Goal: Transaction & Acquisition: Purchase product/service

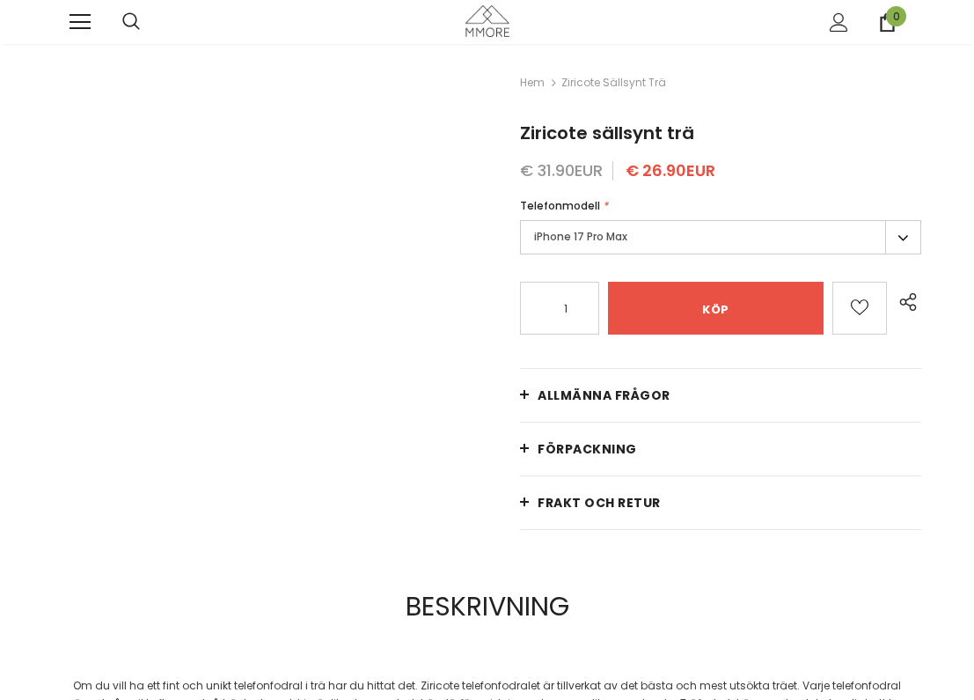
scroll to position [-18, 0]
type input "Add to cart"
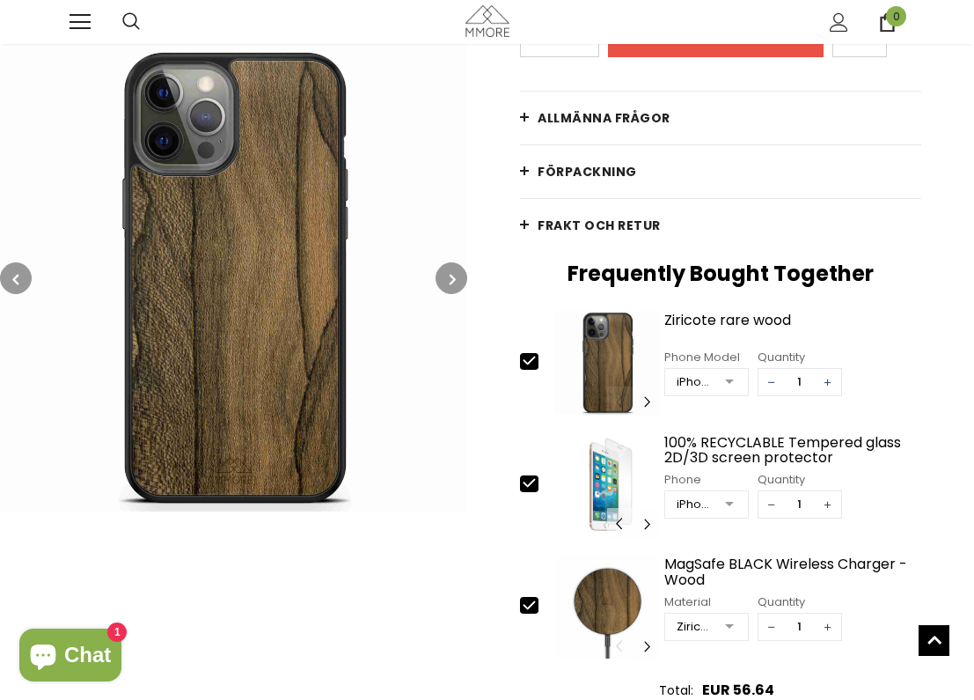
scroll to position [273, 0]
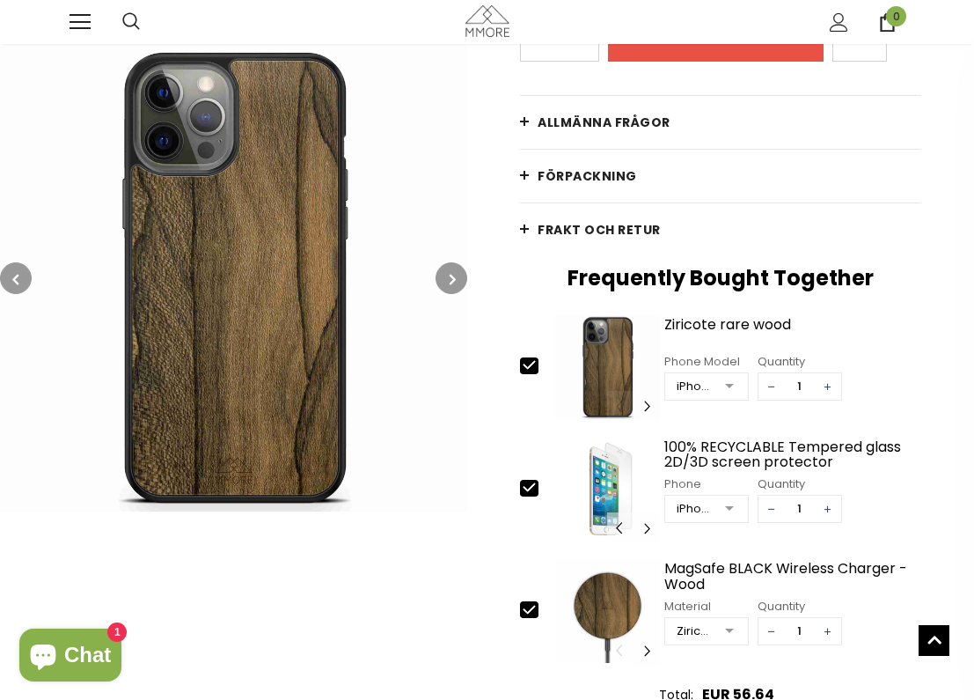
click at [445, 277] on button "button" at bounding box center [452, 278] width 32 height 32
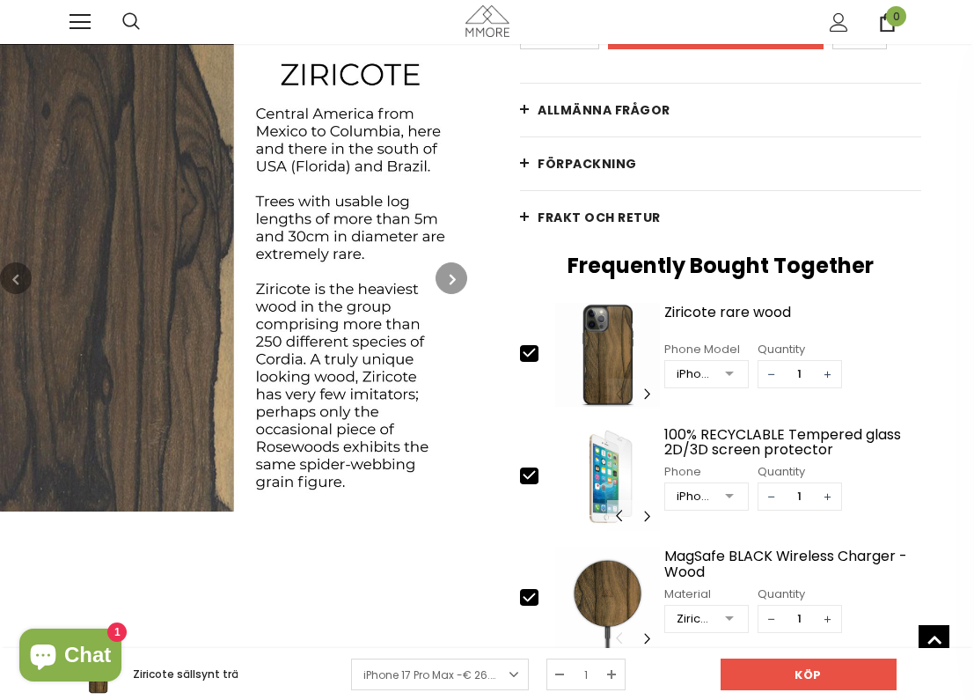
scroll to position [285, 0]
click at [183, 342] on img at bounding box center [233, 277] width 467 height 467
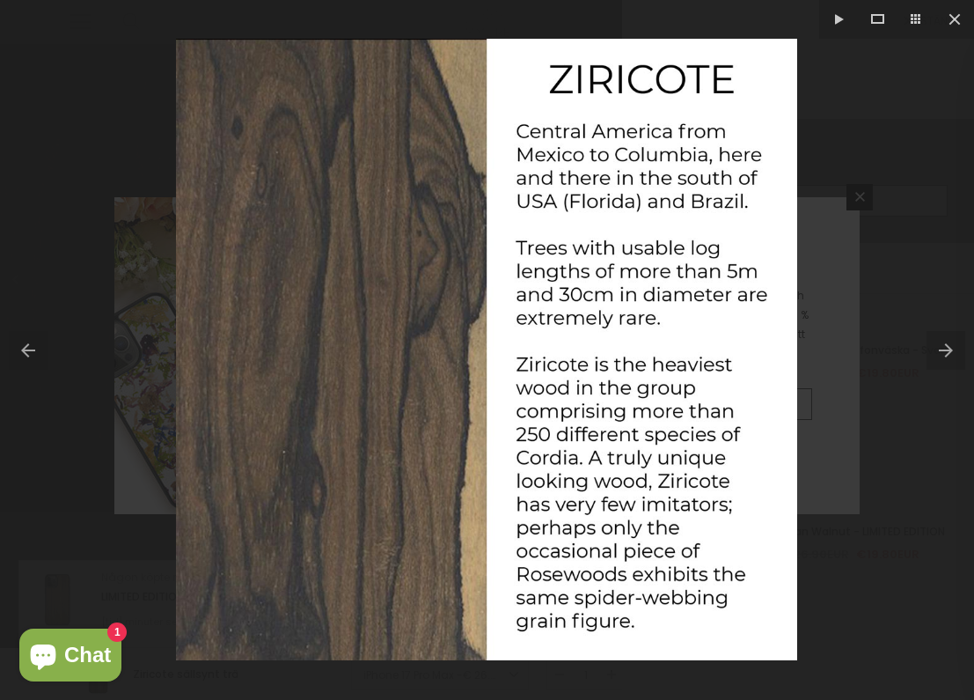
click at [841, 123] on div at bounding box center [487, 350] width 974 height 700
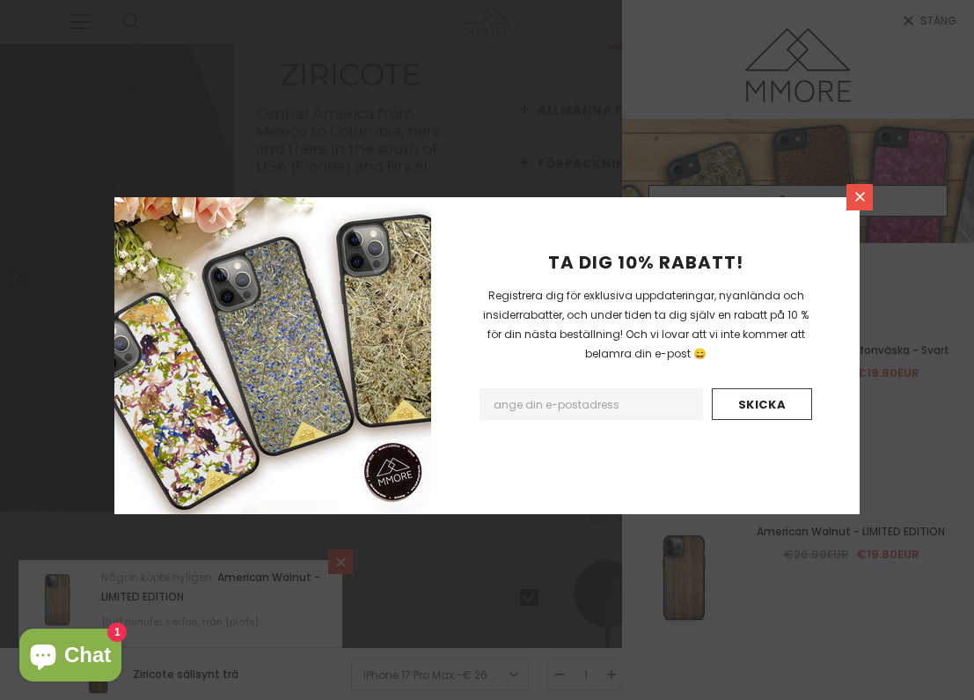
click at [856, 201] on icon at bounding box center [860, 196] width 15 height 15
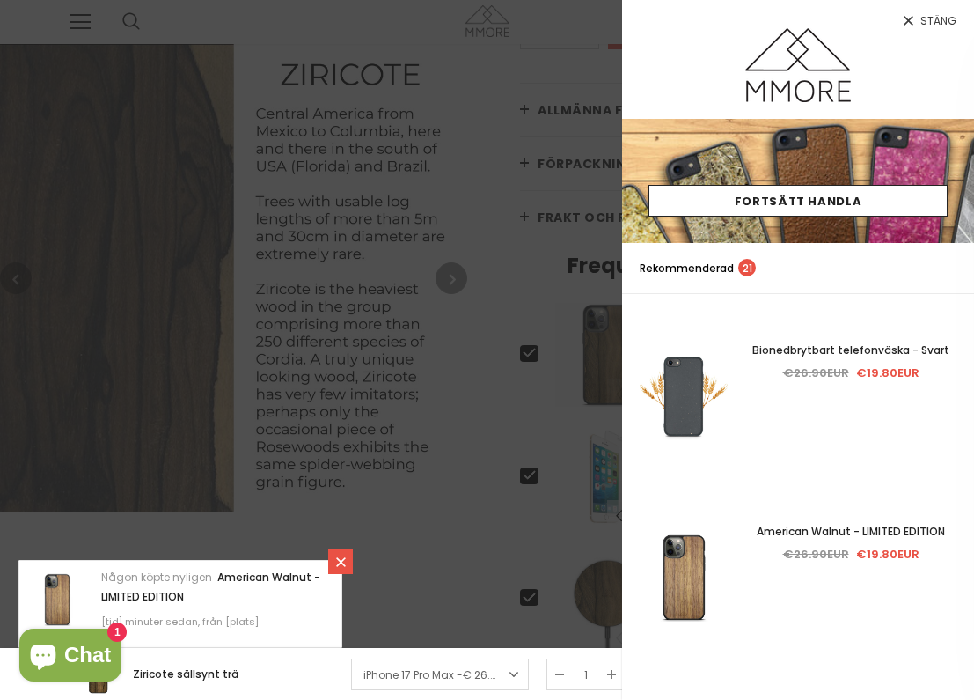
click at [395, 51] on div at bounding box center [487, 350] width 974 height 700
